Goal: Register for event/course

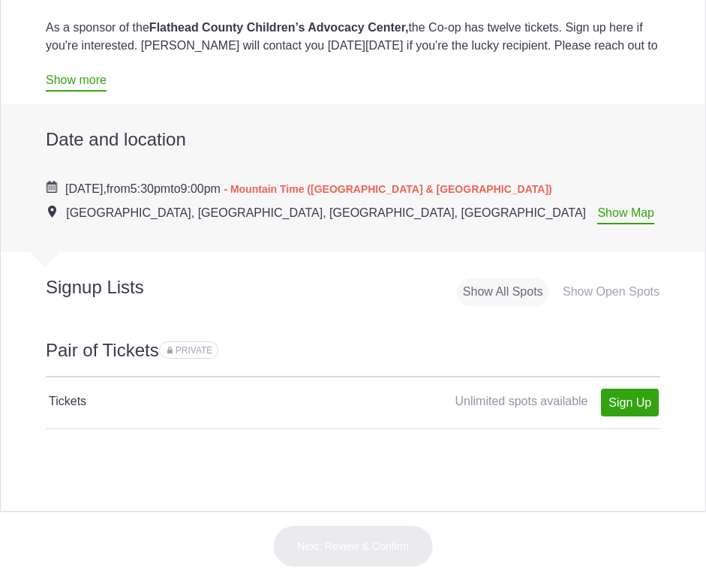
scroll to position [525, 0]
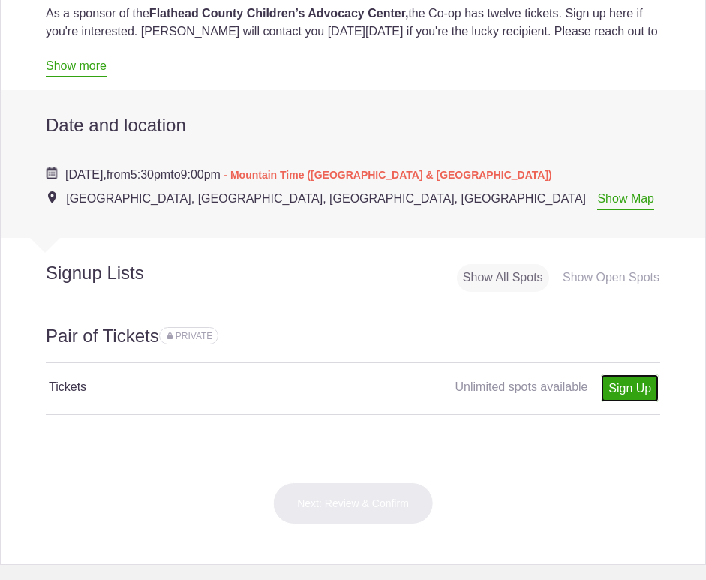
click at [620, 390] on link "Sign Up" at bounding box center [630, 388] width 58 height 28
type input "1"
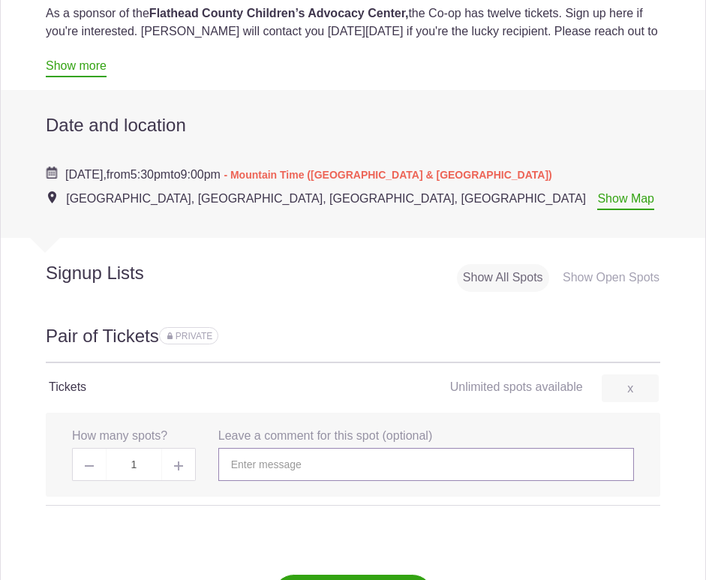
click at [266, 462] on input "text" at bounding box center [426, 464] width 416 height 33
type input "T"
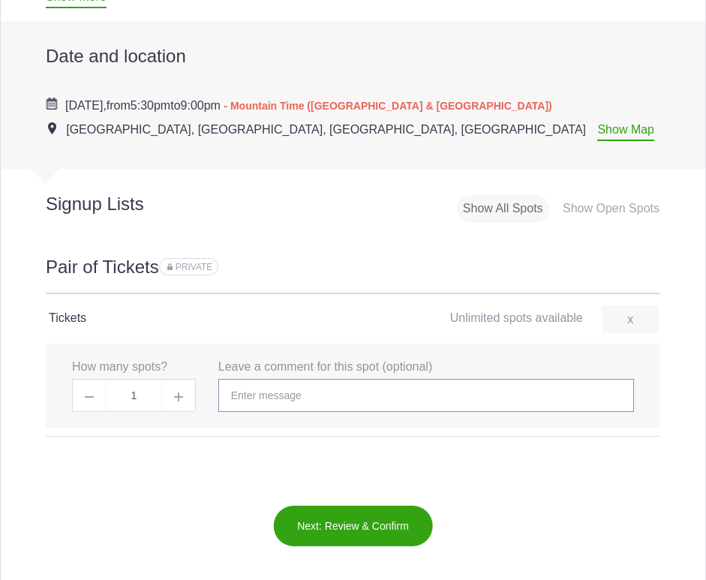
scroll to position [675, 0]
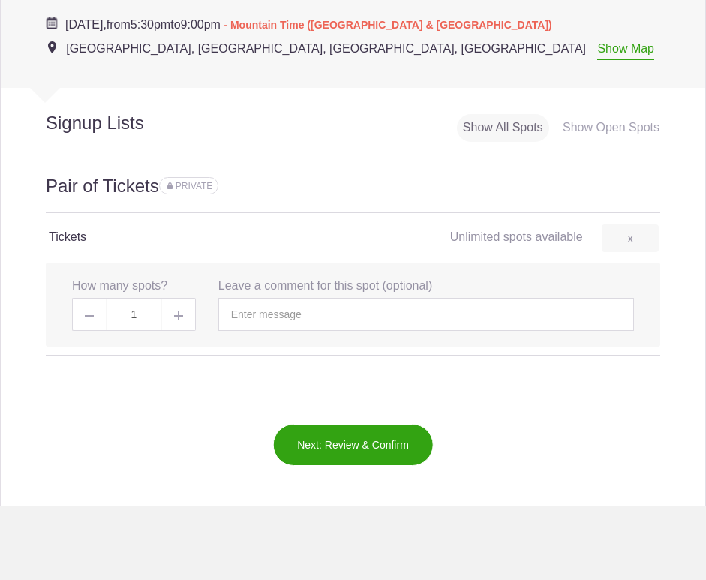
click at [356, 446] on button "Next: Review & Confirm" at bounding box center [352, 445] width 161 height 42
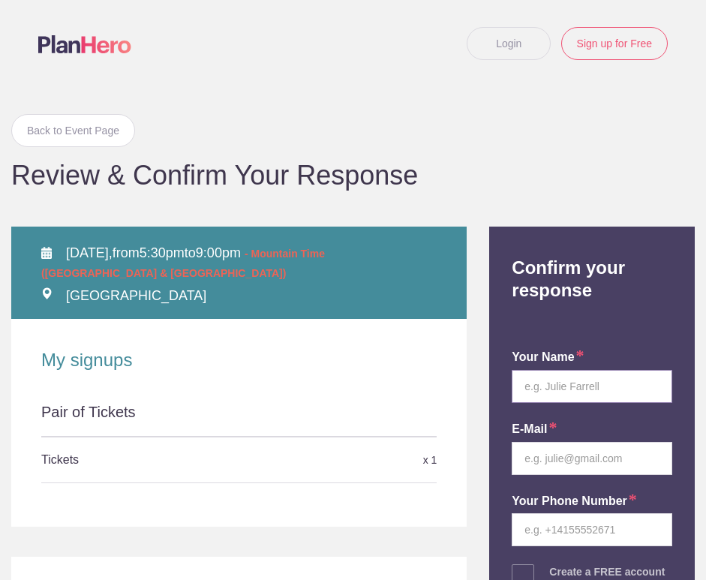
click at [575, 393] on input "text" at bounding box center [592, 386] width 161 height 33
click at [552, 387] on input "kelly" at bounding box center [592, 386] width 161 height 33
type input "k"
type input "Kelly Magness"
click at [555, 458] on input "email" at bounding box center [592, 458] width 161 height 33
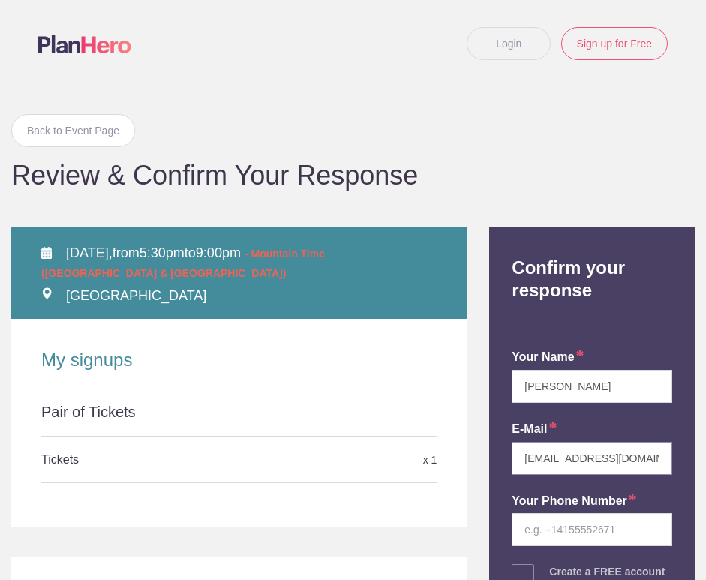
scroll to position [0, 5]
type input "magness_kelly@hotmail.com"
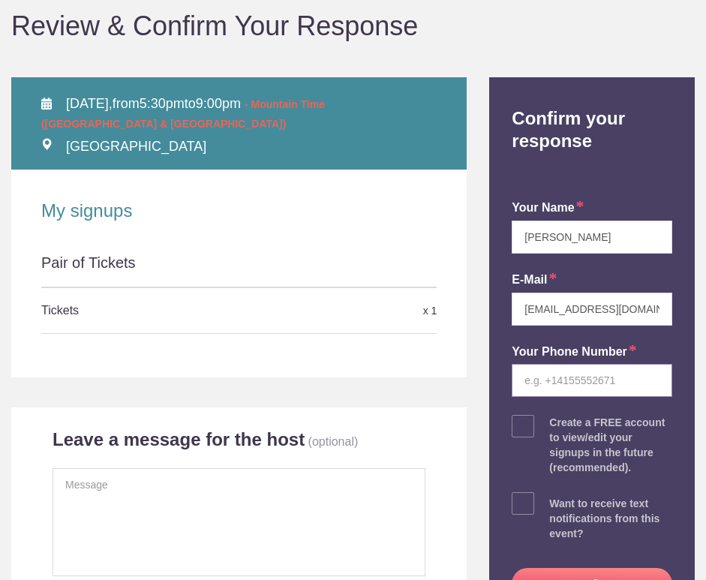
scroll to position [150, 0]
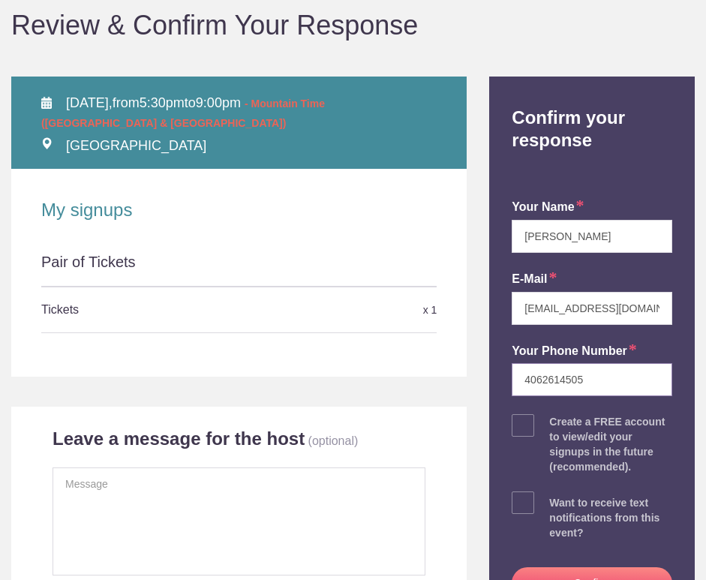
type input "4062614505"
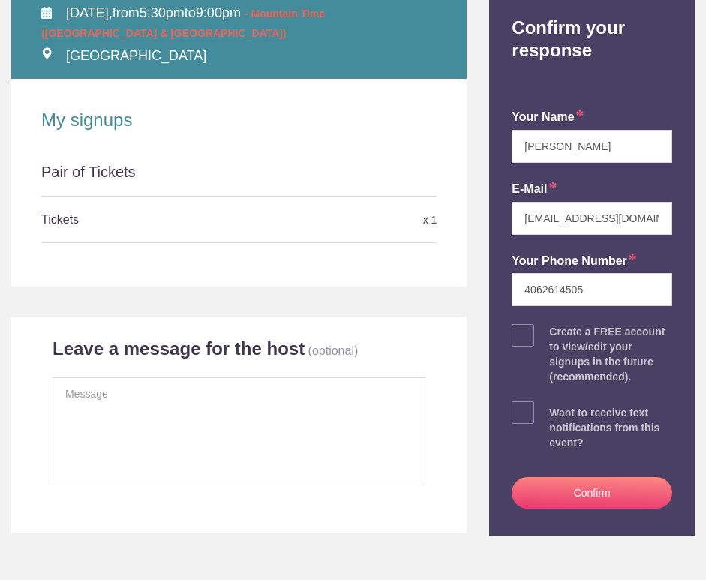
scroll to position [375, 0]
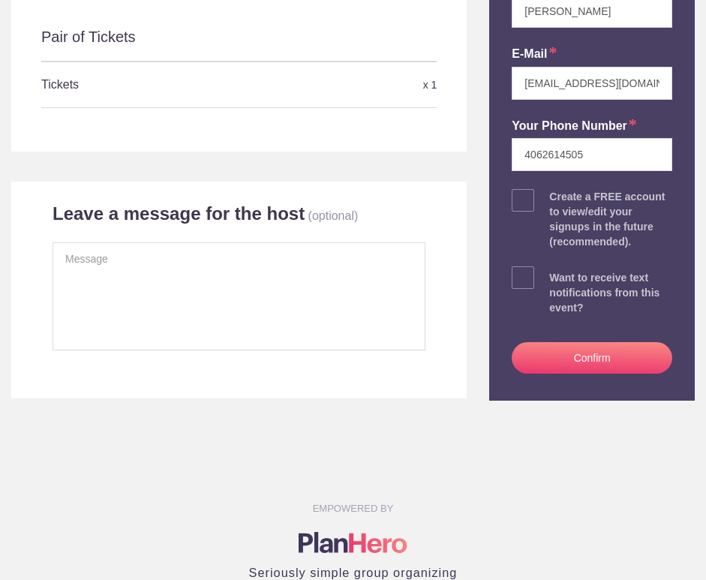
click at [572, 362] on button "Confirm" at bounding box center [592, 358] width 161 height 32
